Goal: Task Accomplishment & Management: Manage account settings

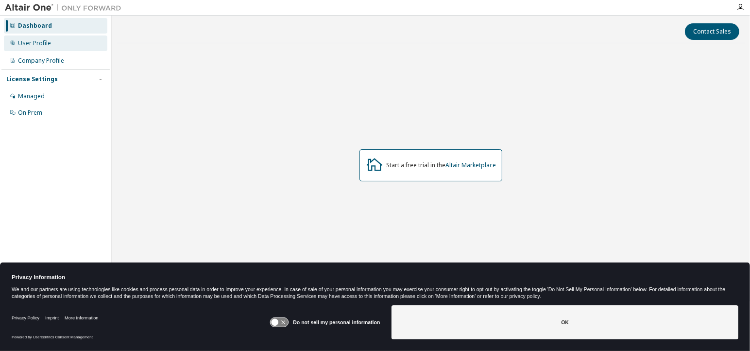
click at [37, 44] on div "User Profile" at bounding box center [34, 43] width 33 height 8
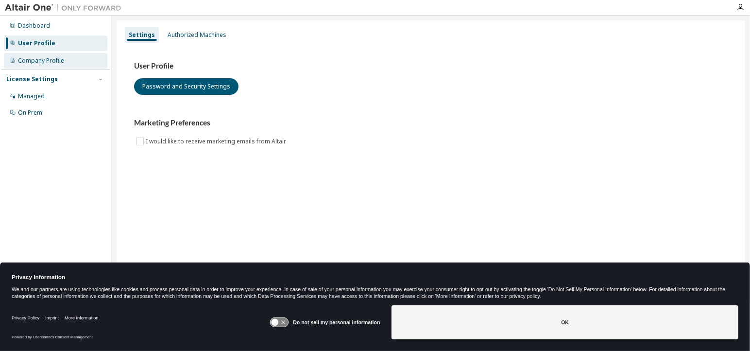
click at [35, 63] on div "Company Profile" at bounding box center [41, 61] width 46 height 8
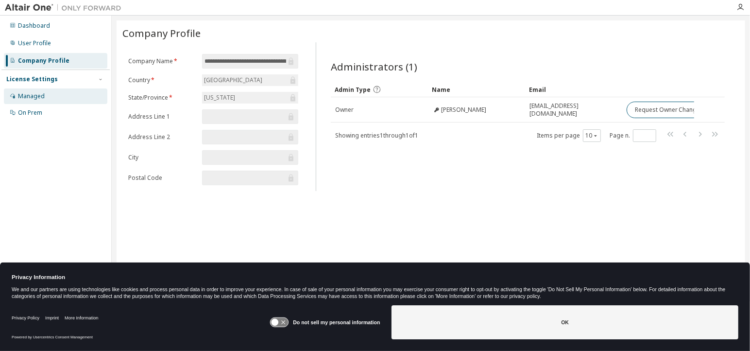
click at [40, 94] on div "Managed" at bounding box center [31, 96] width 27 height 8
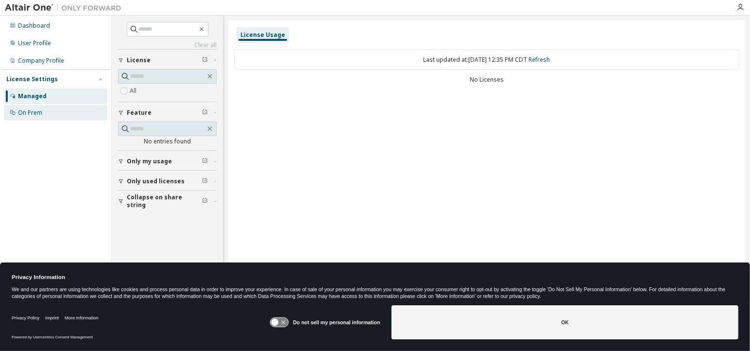
click at [37, 112] on div "On Prem" at bounding box center [30, 113] width 24 height 8
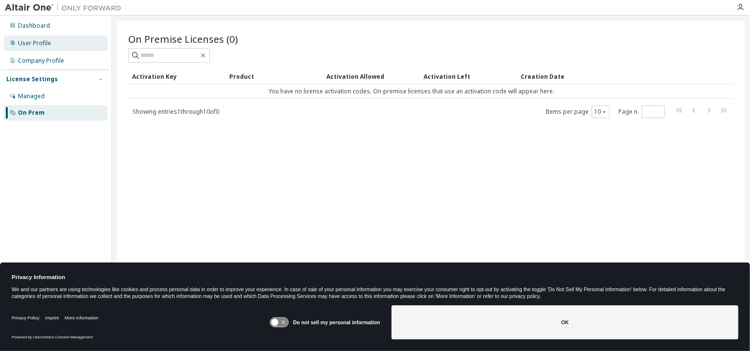
click at [30, 41] on div "User Profile" at bounding box center [34, 43] width 33 height 8
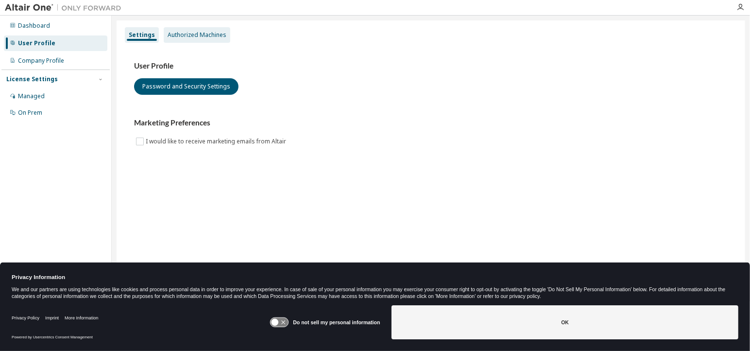
click at [208, 33] on div "Authorized Machines" at bounding box center [196, 35] width 59 height 8
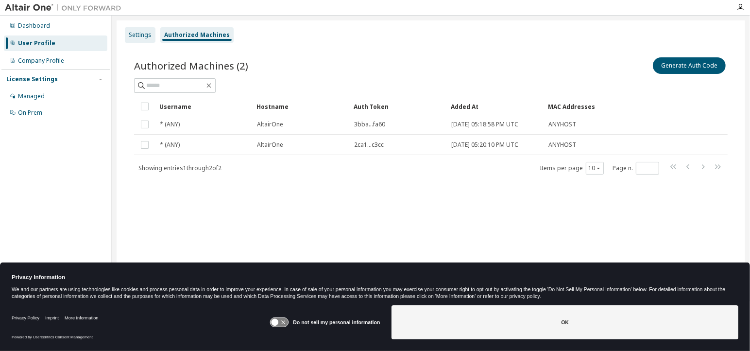
click at [142, 37] on div "Settings" at bounding box center [140, 35] width 23 height 8
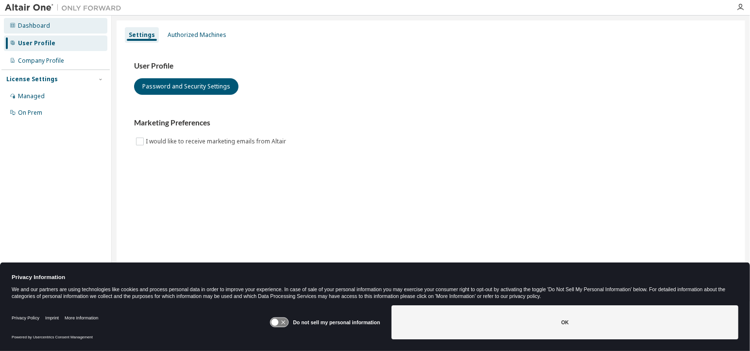
click at [37, 29] on div "Dashboard" at bounding box center [34, 26] width 32 height 8
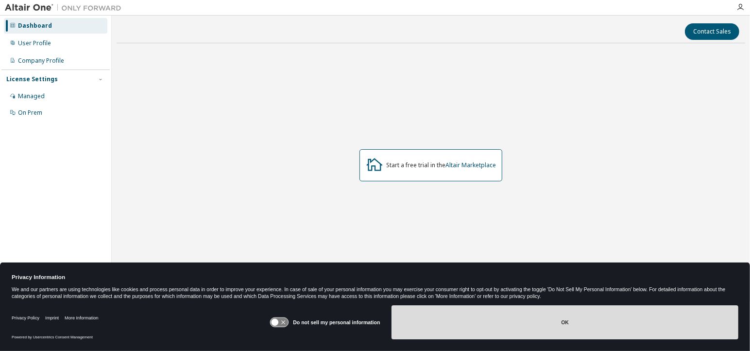
click at [569, 322] on button "OK" at bounding box center [564, 322] width 347 height 34
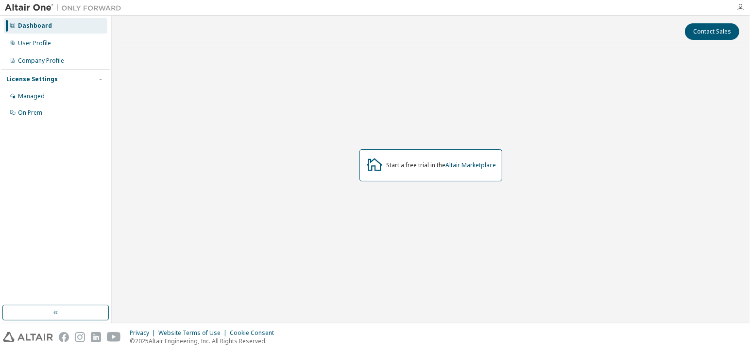
click at [740, 7] on icon "button" at bounding box center [740, 7] width 8 height 8
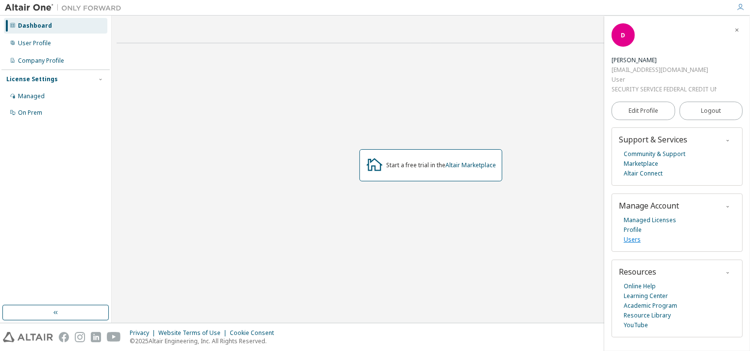
click at [630, 239] on link "Users" at bounding box center [631, 239] width 17 height 10
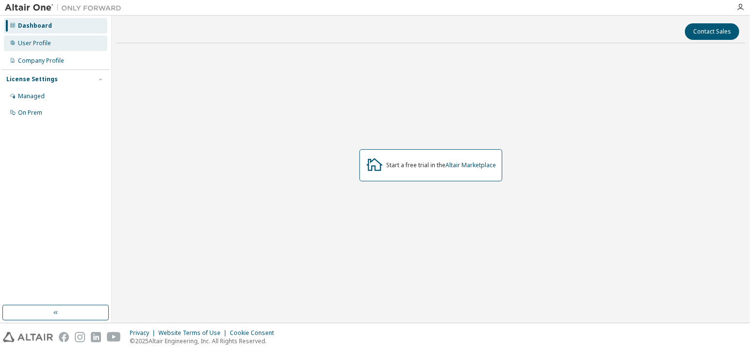
click at [51, 43] on div "User Profile" at bounding box center [55, 43] width 103 height 16
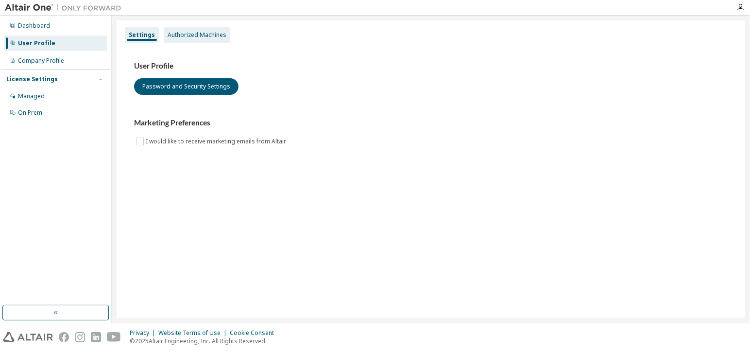
click at [201, 33] on div "Authorized Machines" at bounding box center [196, 35] width 59 height 8
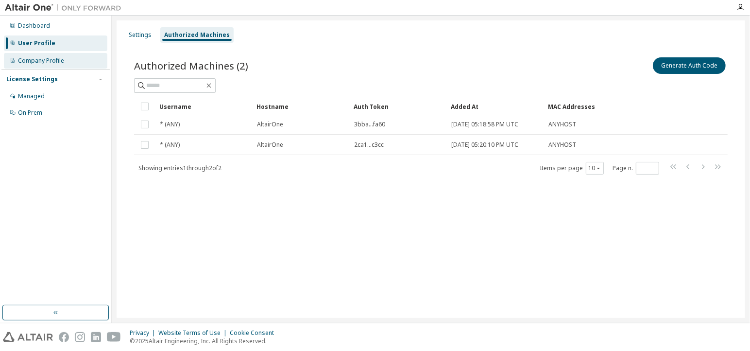
click at [59, 59] on div "Company Profile" at bounding box center [41, 61] width 46 height 8
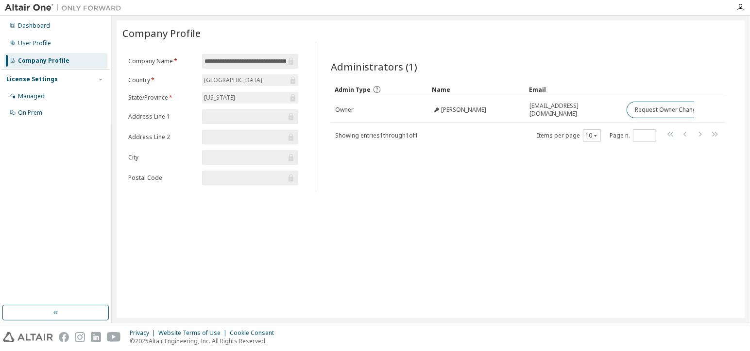
click at [47, 9] on img at bounding box center [65, 8] width 121 height 10
click at [81, 7] on img at bounding box center [65, 8] width 121 height 10
click at [735, 12] on div at bounding box center [739, 7] width 19 height 15
click at [740, 9] on icon "button" at bounding box center [740, 7] width 8 height 8
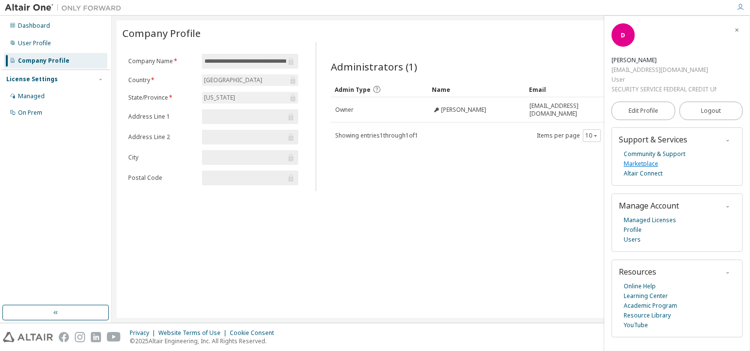
click at [652, 164] on link "Marketplace" at bounding box center [640, 164] width 34 height 10
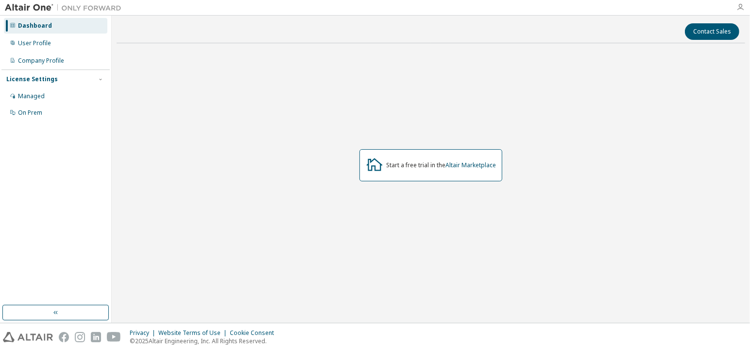
click at [738, 10] on icon "button" at bounding box center [740, 7] width 8 height 8
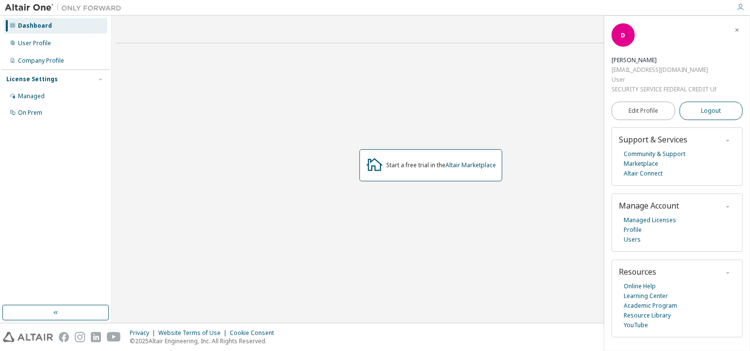
click at [703, 114] on span "Logout" at bounding box center [711, 111] width 20 height 10
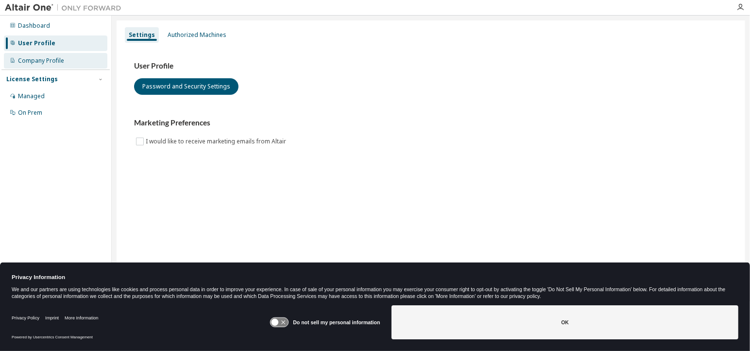
drag, startPoint x: 40, startPoint y: 59, endPoint x: 35, endPoint y: 58, distance: 5.5
click at [40, 59] on div "Company Profile" at bounding box center [41, 61] width 46 height 8
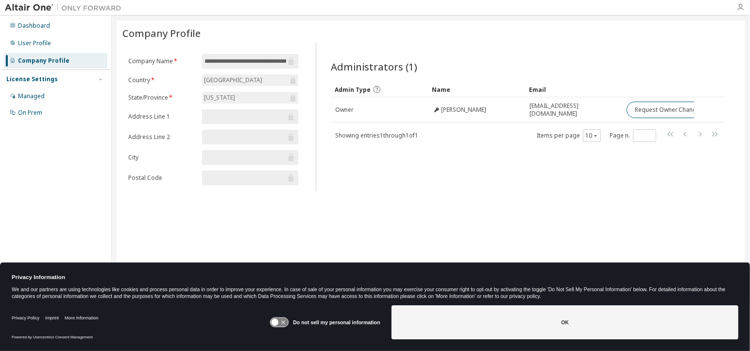
click at [743, 5] on icon "button" at bounding box center [740, 7] width 8 height 8
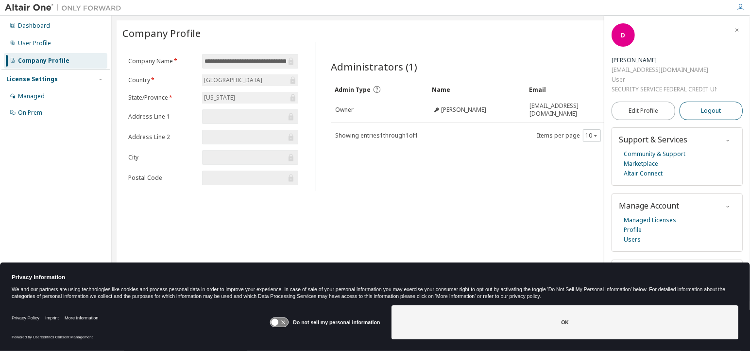
click at [713, 111] on span "Logout" at bounding box center [711, 111] width 20 height 10
